Goal: Task Accomplishment & Management: Manage account settings

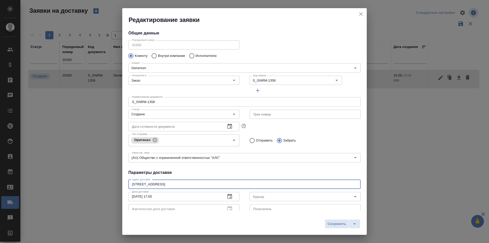
scroll to position [69, 0]
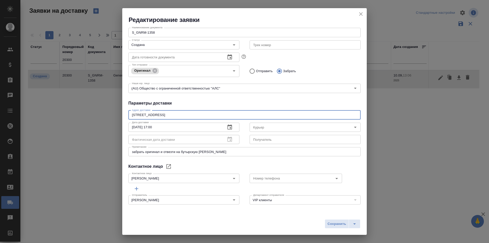
click at [364, 10] on div "Редактирование заявки" at bounding box center [244, 16] width 245 height 16
click at [363, 13] on icon "close" at bounding box center [361, 14] width 6 height 6
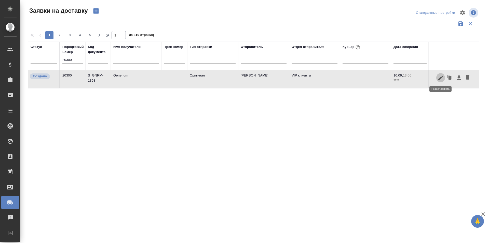
click at [437, 80] on button "button" at bounding box center [441, 78] width 9 height 10
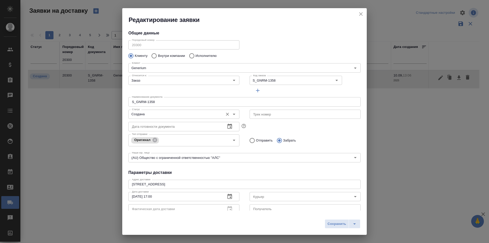
type input "[PERSON_NAME]"
click at [160, 115] on input "Создана" at bounding box center [175, 114] width 91 height 6
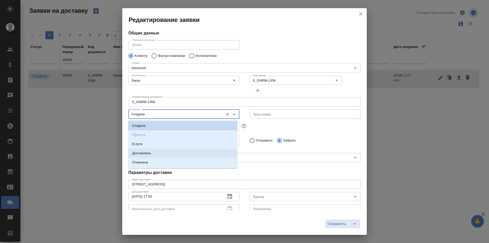
click at [164, 153] on li "Доставлена" at bounding box center [182, 153] width 109 height 9
type input "Доставлена"
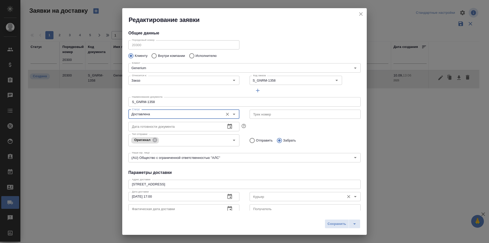
click at [261, 196] on input "Курьер" at bounding box center [296, 196] width 91 height 6
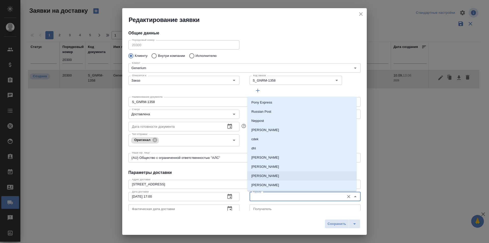
click at [273, 179] on li "[PERSON_NAME]" at bounding box center [302, 175] width 109 height 9
type input "[PERSON_NAME]"
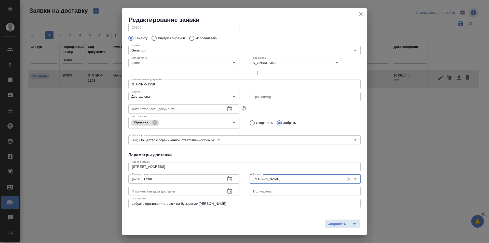
scroll to position [25, 0]
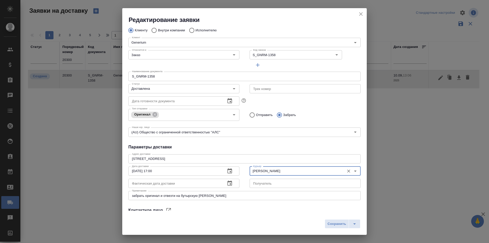
click at [228, 185] on icon "button" at bounding box center [230, 183] width 6 height 6
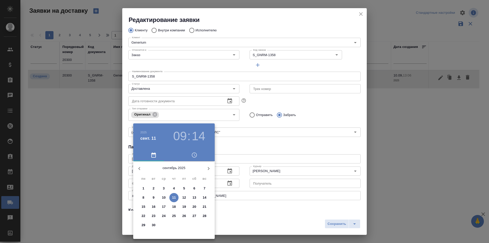
click at [171, 201] on button "11" at bounding box center [174, 197] width 9 height 9
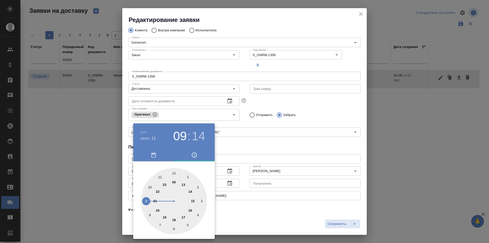
click at [150, 188] on div at bounding box center [174, 201] width 66 height 66
type input "[DATE] 10:14"
click at [245, 151] on div at bounding box center [244, 121] width 489 height 243
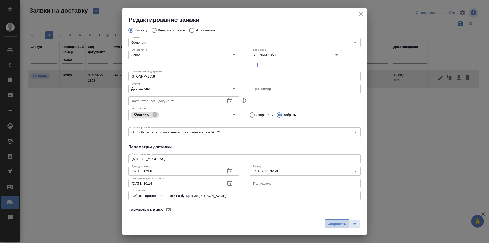
click at [335, 227] on span "Сохранить" at bounding box center [337, 224] width 19 height 6
type input "Создана"
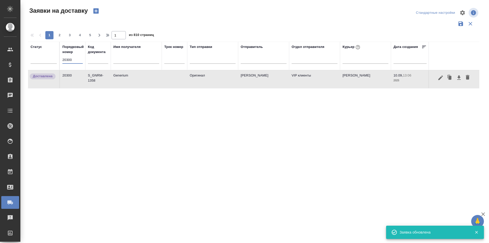
click at [71, 58] on input "20300" at bounding box center [72, 59] width 20 height 7
paste input "292"
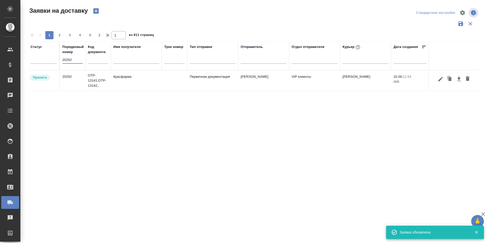
type input "20292"
click at [440, 82] on icon "button" at bounding box center [441, 79] width 6 height 6
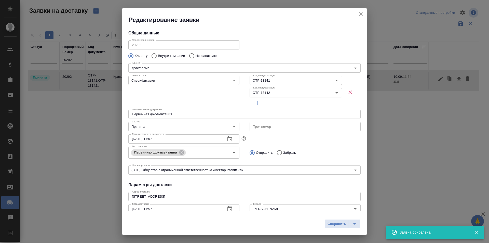
type input "[PERSON_NAME]"
type input "[PHONE_NUMBER]"
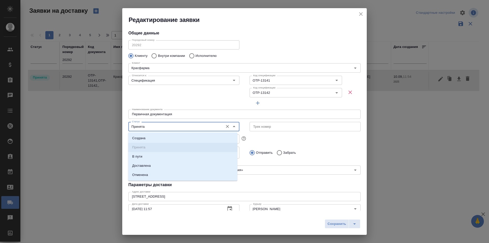
click at [151, 125] on input "Принята" at bounding box center [175, 126] width 91 height 6
click at [155, 163] on li "Доставлена" at bounding box center [182, 165] width 109 height 9
type input "Доставлена"
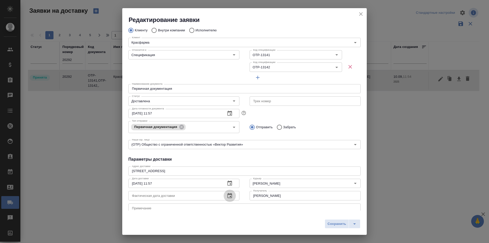
click at [230, 199] on button "button" at bounding box center [230, 196] width 12 height 12
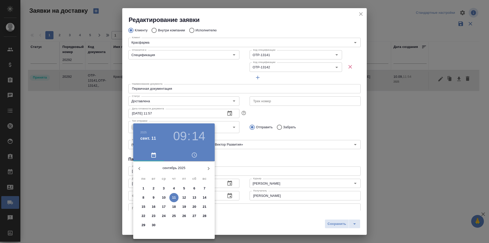
click at [163, 198] on p "10" at bounding box center [164, 197] width 4 height 5
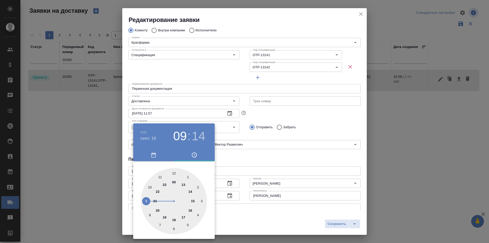
type input "[DATE] 17:14"
click at [185, 217] on div at bounding box center [174, 201] width 66 height 66
click at [349, 230] on div at bounding box center [244, 121] width 489 height 243
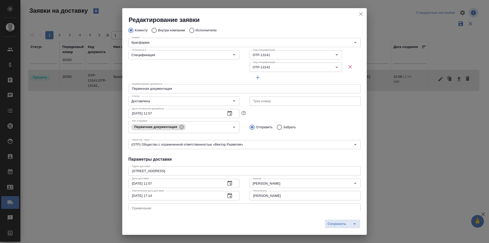
click at [331, 227] on div "[DATE] 17 : 14 00 05 10 15 20 25 30 35 40 45 50 55" at bounding box center [244, 121] width 489 height 243
click at [331, 227] on button "Сохранить" at bounding box center [337, 223] width 24 height 9
type input "Принята"
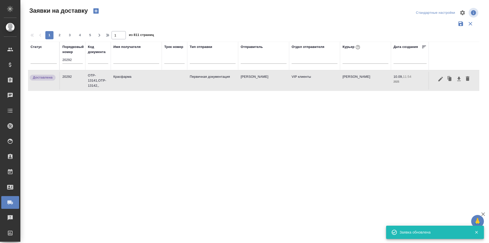
click at [72, 61] on input "20292" at bounding box center [72, 59] width 20 height 7
paste input "04"
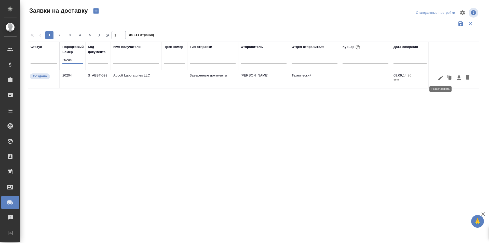
type input "20204"
click at [439, 80] on icon "button" at bounding box center [441, 78] width 6 height 6
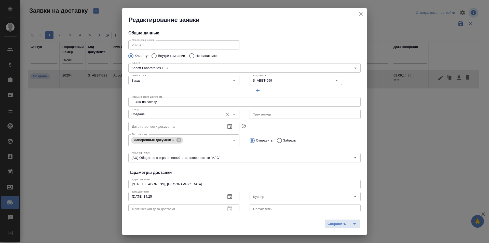
type input "Горожанина Настасья"
type input "[PHONE_NUMBER]"
click at [147, 115] on input "Создана" at bounding box center [175, 114] width 91 height 6
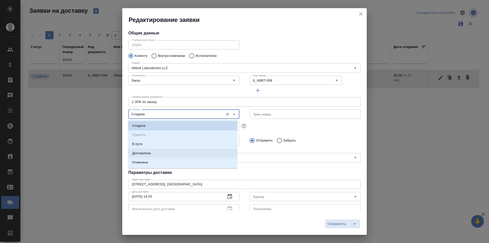
click at [152, 152] on li "Доставлена" at bounding box center [182, 153] width 109 height 9
type input "Доставлена"
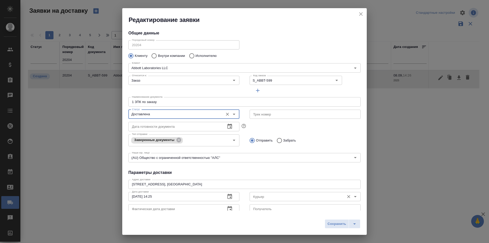
click at [265, 199] on input "Курьер" at bounding box center [296, 196] width 91 height 6
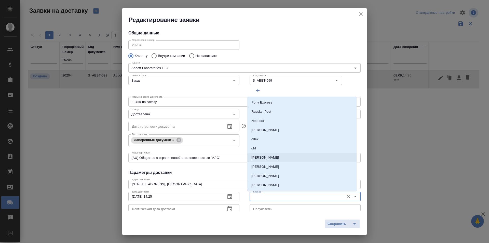
click at [272, 159] on p "[PERSON_NAME]" at bounding box center [266, 157] width 28 height 5
type input "[PERSON_NAME]"
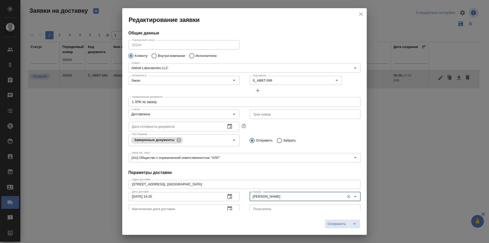
click at [229, 210] on icon "button" at bounding box center [230, 209] width 6 height 6
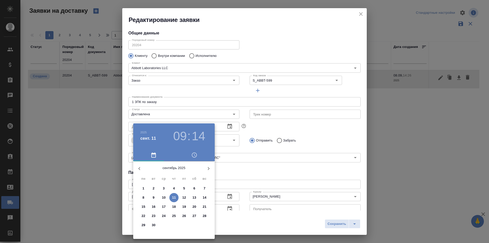
click at [164, 196] on p "10" at bounding box center [164, 197] width 4 height 5
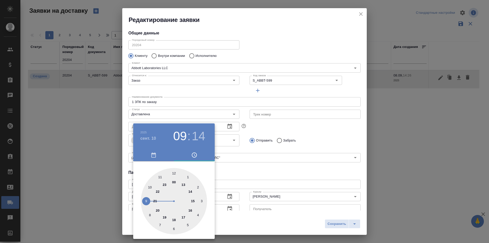
click at [188, 211] on div at bounding box center [174, 201] width 66 height 66
type input "[DATE] 16:14"
click at [330, 225] on div at bounding box center [244, 121] width 489 height 243
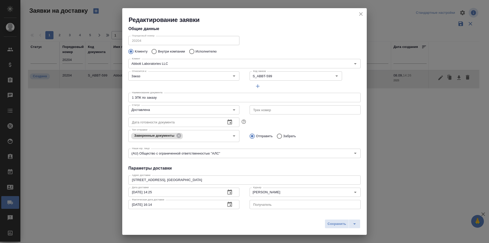
click at [330, 225] on span "Сохранить" at bounding box center [337, 224] width 19 height 6
type input "Создана"
